Goal: Task Accomplishment & Management: Manage account settings

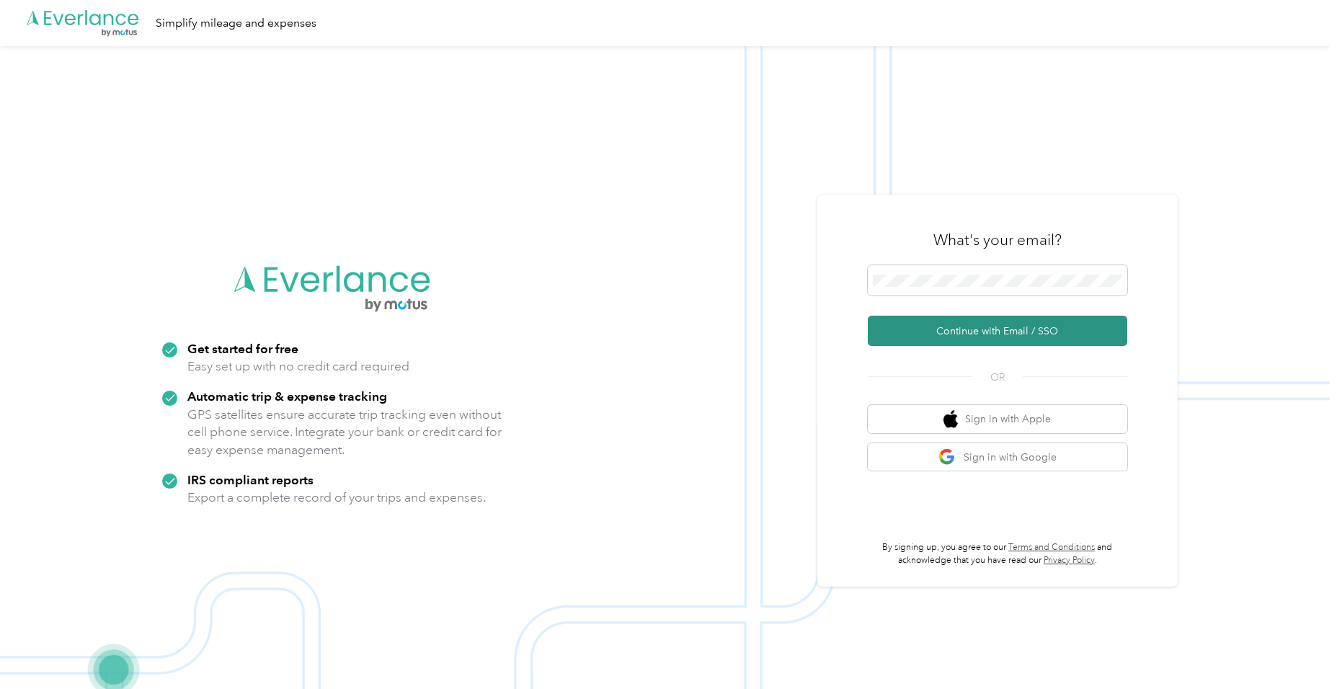
click at [1017, 333] on button "Continue with Email / SSO" at bounding box center [998, 331] width 260 height 30
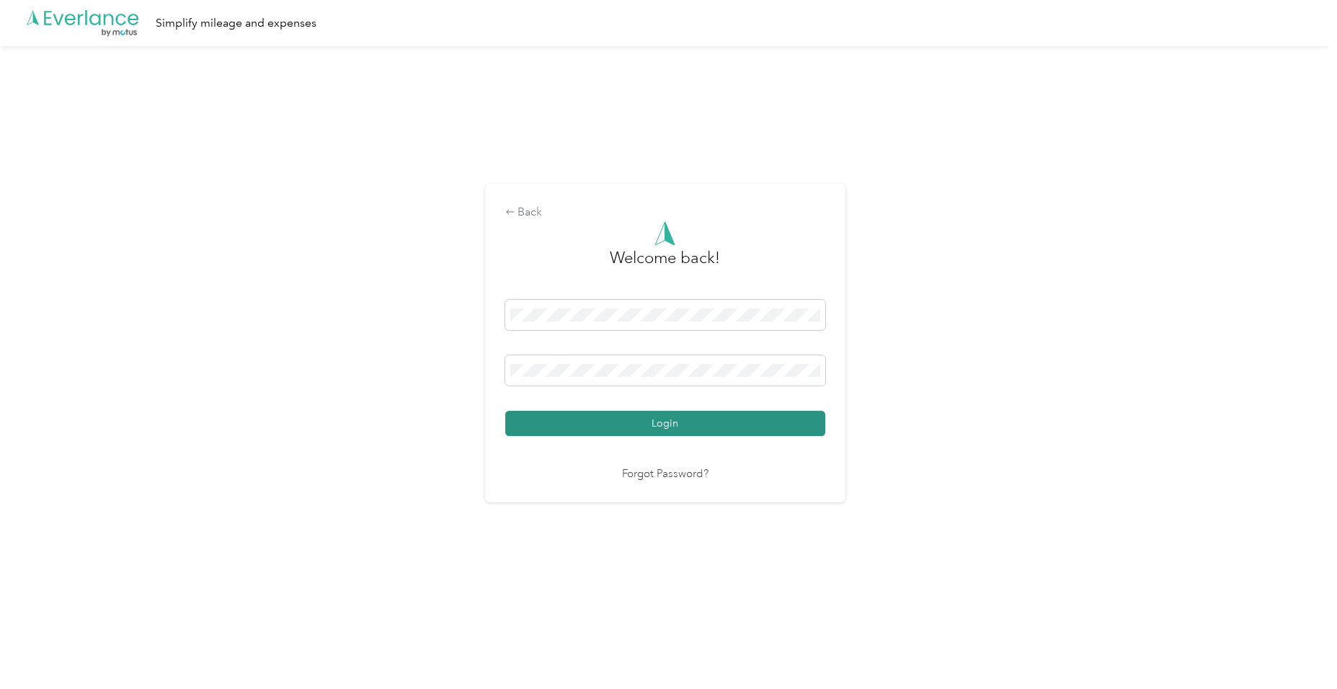
click at [774, 416] on button "Login" at bounding box center [665, 423] width 320 height 25
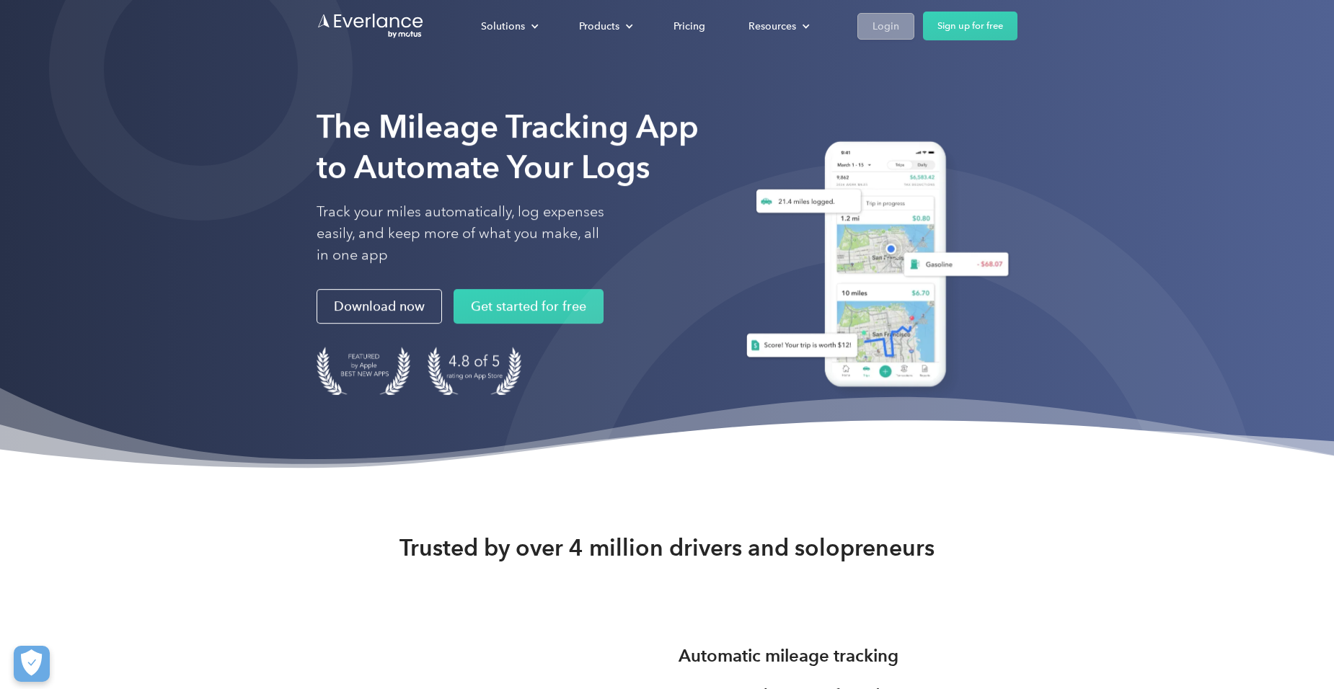
click at [888, 24] on div "Login" at bounding box center [885, 26] width 27 height 18
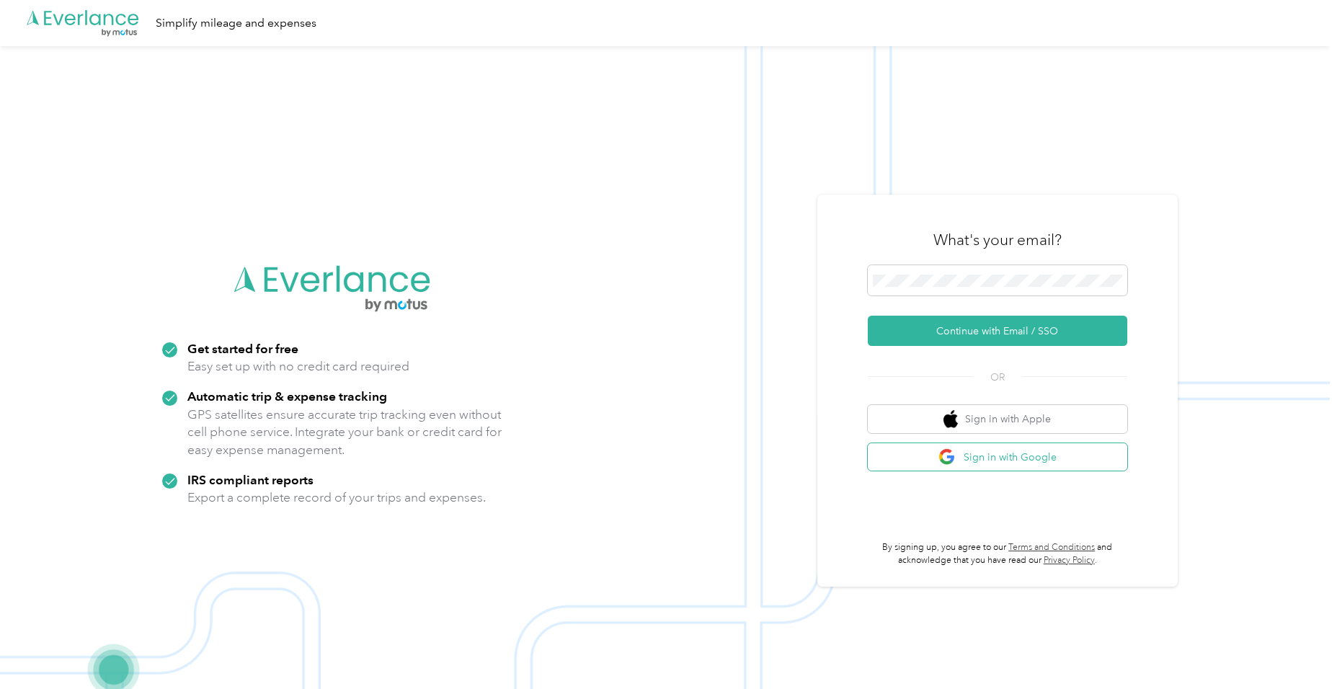
click at [1000, 452] on button "Sign in with Google" at bounding box center [998, 457] width 260 height 28
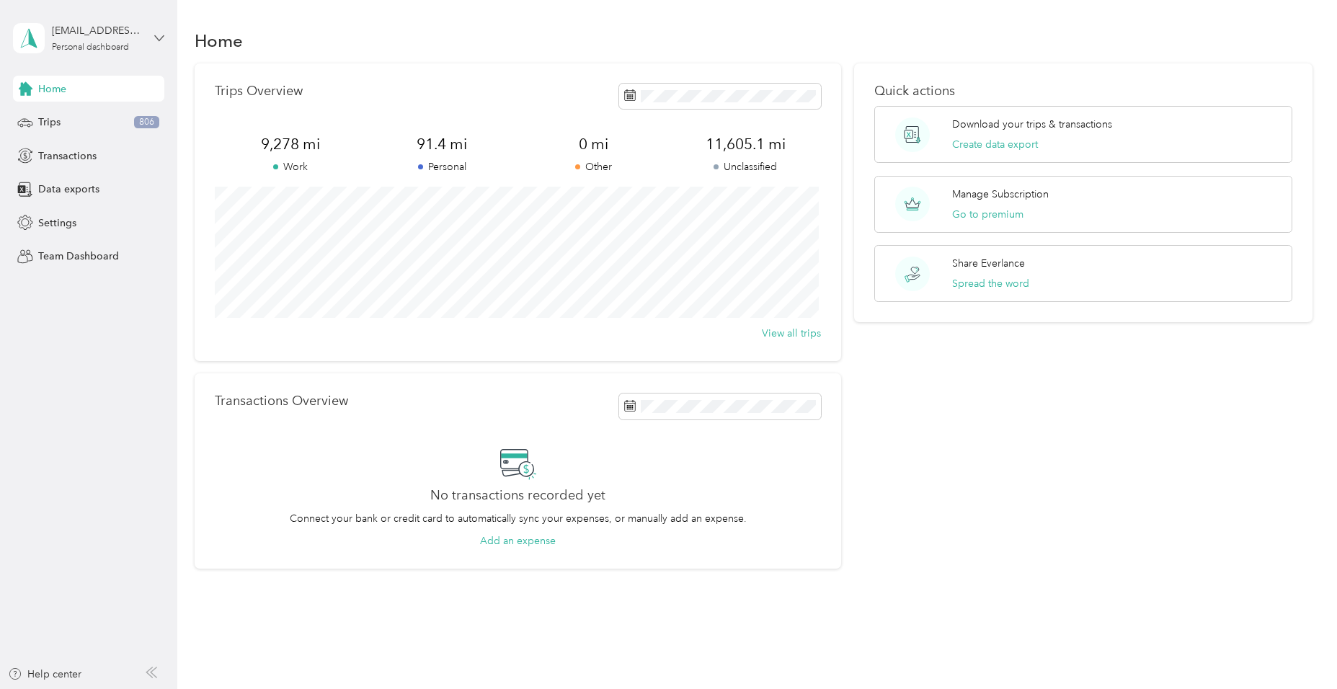
drag, startPoint x: 161, startPoint y: 37, endPoint x: 149, endPoint y: 44, distance: 14.2
click at [161, 37] on icon at bounding box center [159, 38] width 10 height 10
click at [123, 120] on div "Log out" at bounding box center [164, 116] width 283 height 25
